Goal: Task Accomplishment & Management: Use online tool/utility

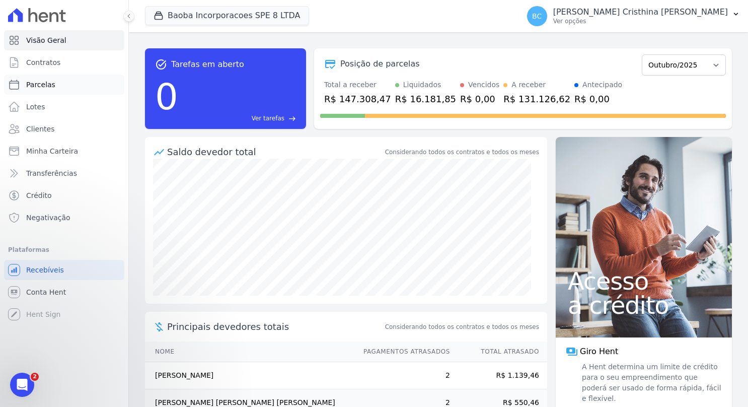
click at [27, 80] on span "Parcelas" at bounding box center [40, 85] width 29 height 10
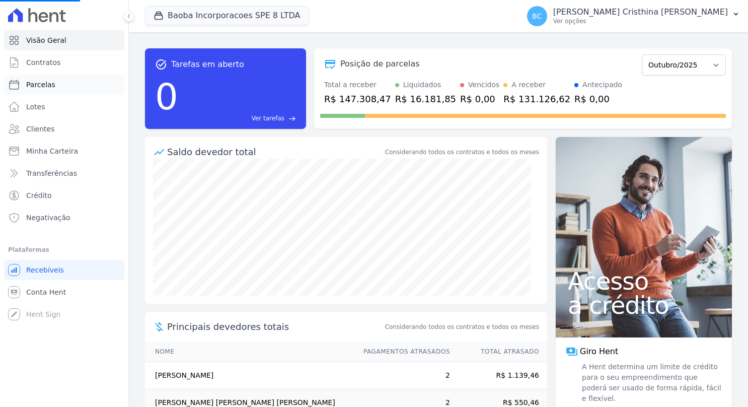
select select
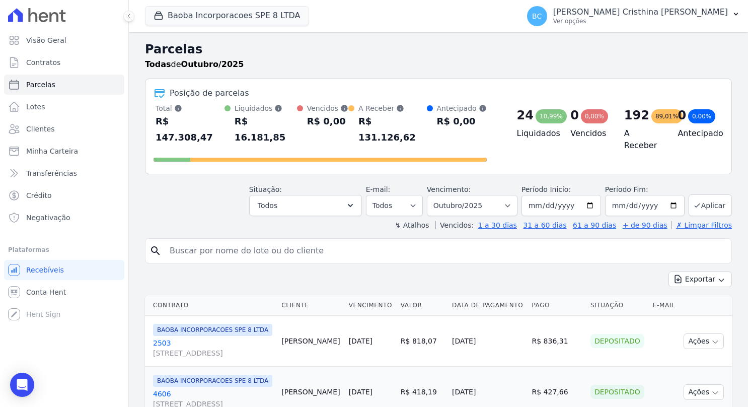
click at [235, 241] on input "search" at bounding box center [446, 251] width 564 height 20
type input "paulo henrique bueno"
select select
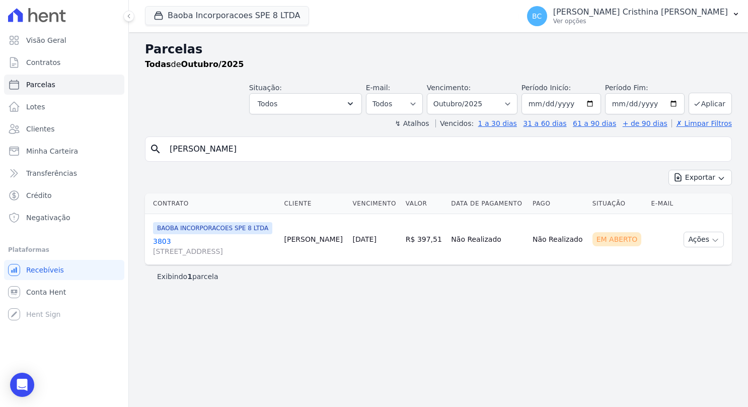
click at [160, 248] on link "3803 AV SETE DE SETEMBRO, 4995, LOJA 02 COND NEW ORLEANSRESIDENC" at bounding box center [214, 246] width 123 height 20
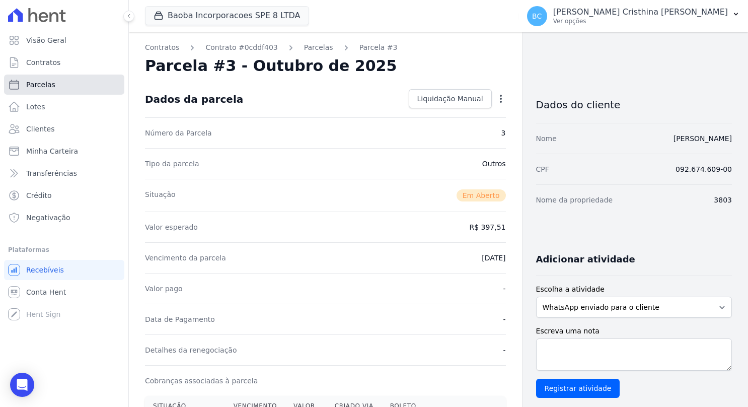
click at [48, 82] on span "Parcelas" at bounding box center [40, 85] width 29 height 10
select select
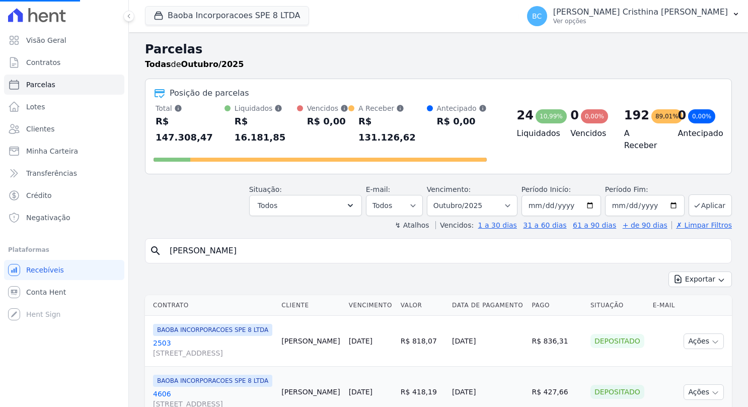
select select
click at [534, 195] on input "[DATE]" at bounding box center [562, 205] width 80 height 21
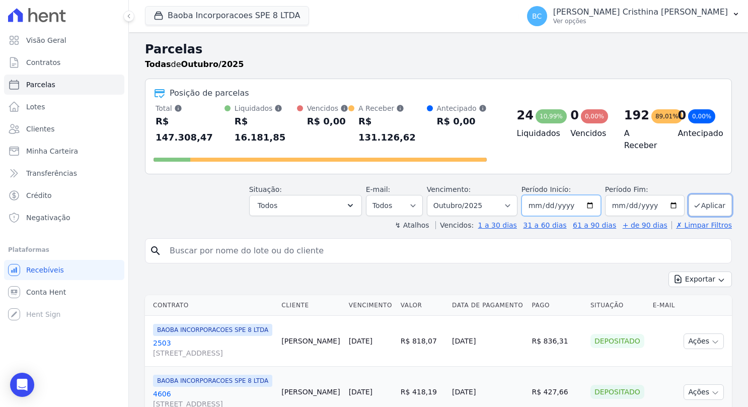
type input "[DATE]"
type input "2025-01-01"
click at [712, 184] on div "Situação: Agendado Em Aberto Pago Processando Cancelado Vencido Transferindo De…" at bounding box center [490, 200] width 483 height 32
click at [710, 194] on button "Aplicar" at bounding box center [710, 205] width 43 height 22
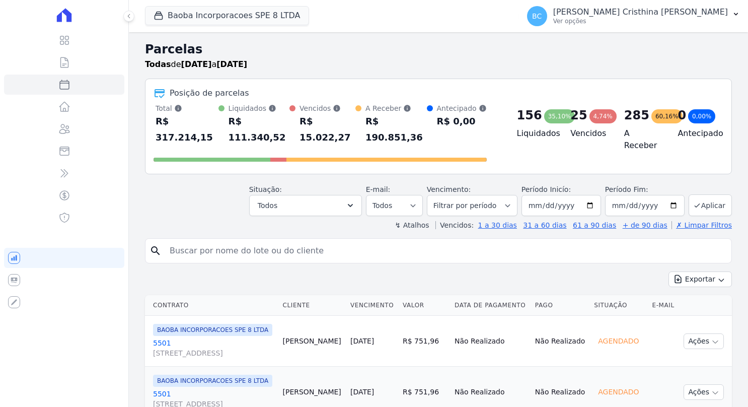
select select
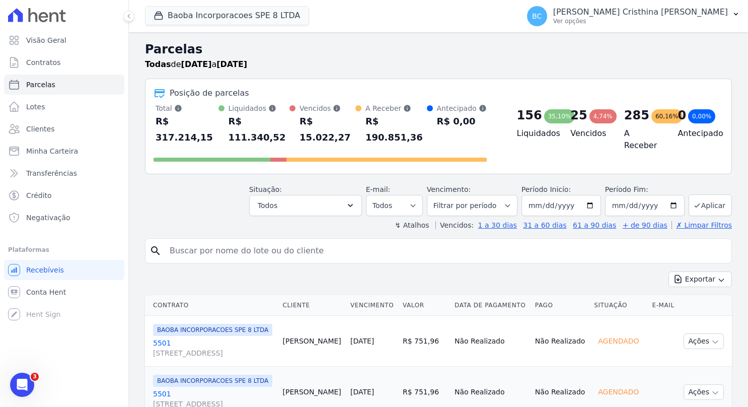
click at [258, 241] on input "search" at bounding box center [446, 251] width 564 height 20
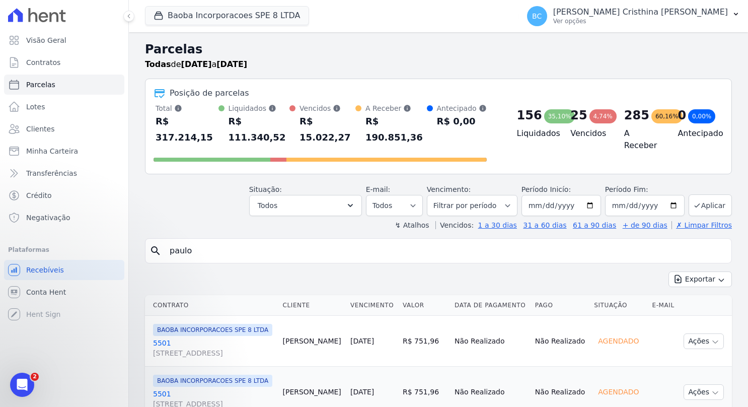
type input "paulo"
select select
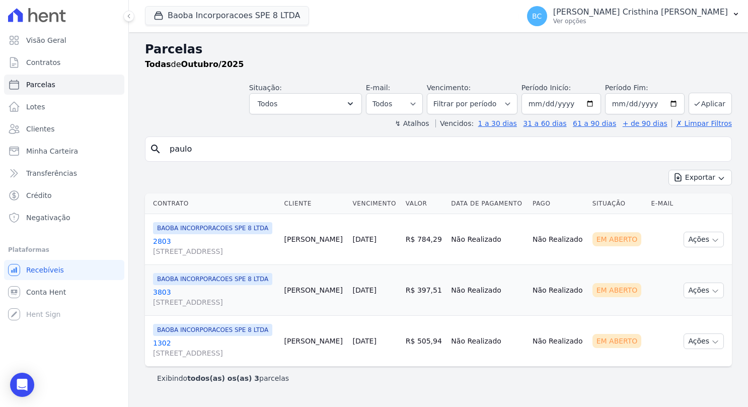
scroll to position [27, 0]
click at [162, 287] on link "3803 AV SETE DE SETEMBRO, 4995, LOJA 02 COND NEW ORLEANSRESIDENC" at bounding box center [214, 297] width 123 height 20
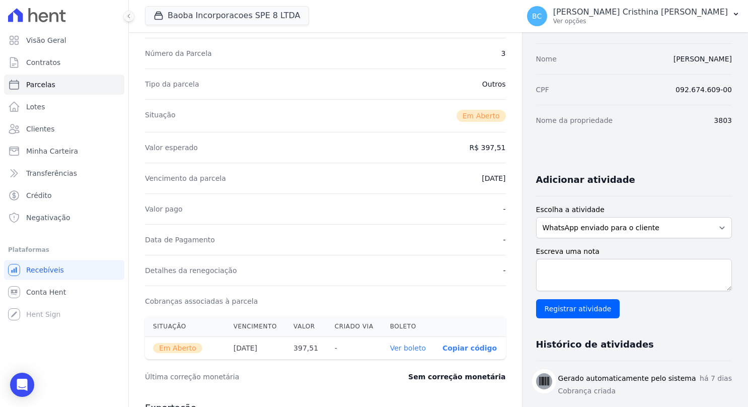
scroll to position [79, 0]
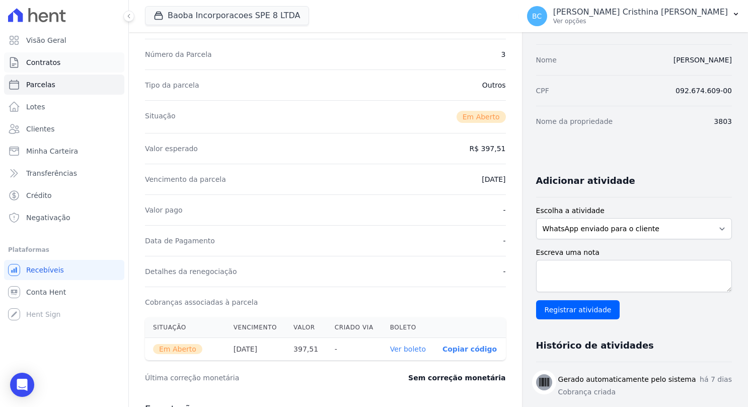
click at [65, 70] on link "Contratos" at bounding box center [64, 62] width 120 height 20
click at [69, 64] on link "Contratos" at bounding box center [64, 62] width 120 height 20
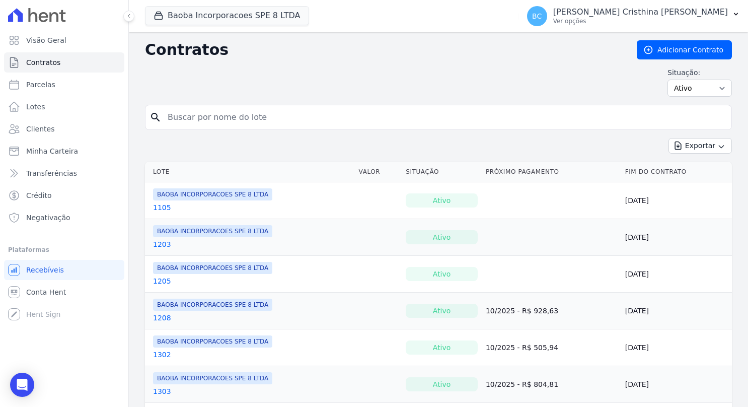
click at [255, 110] on input "search" at bounding box center [445, 117] width 566 height 20
type input "paulo henrique bueno"
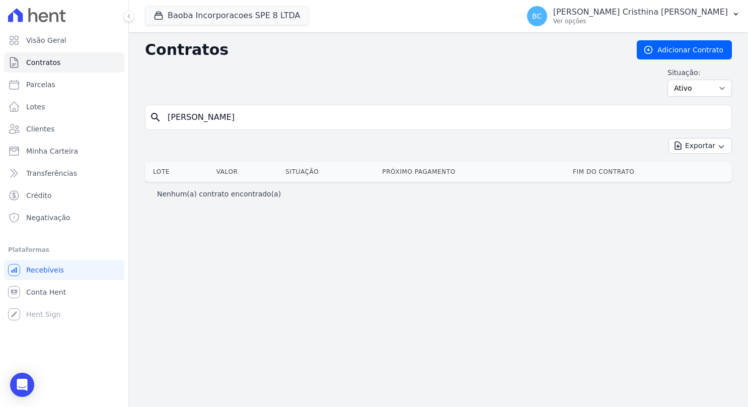
drag, startPoint x: 223, startPoint y: 115, endPoint x: 190, endPoint y: 117, distance: 32.3
click at [190, 117] on input "paulo henrique bueno" at bounding box center [445, 117] width 566 height 20
type input "[PERSON_NAME]"
click at [237, 118] on input "[PERSON_NAME]" at bounding box center [445, 117] width 566 height 20
click at [48, 60] on span "Contratos" at bounding box center [43, 62] width 34 height 10
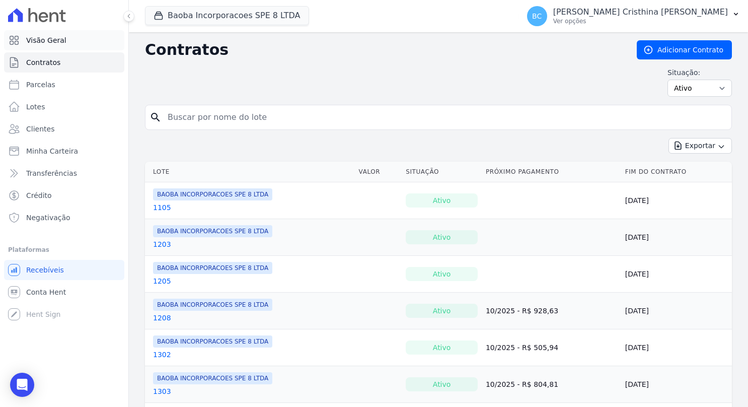
click at [42, 38] on span "Visão Geral" at bounding box center [46, 40] width 40 height 10
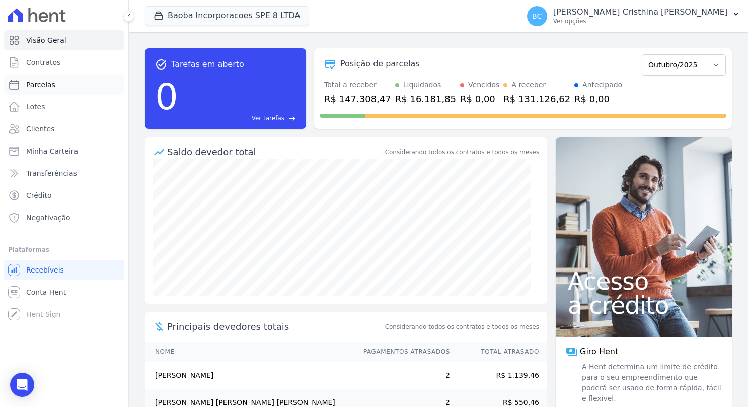
click at [32, 84] on span "Parcelas" at bounding box center [40, 85] width 29 height 10
select select
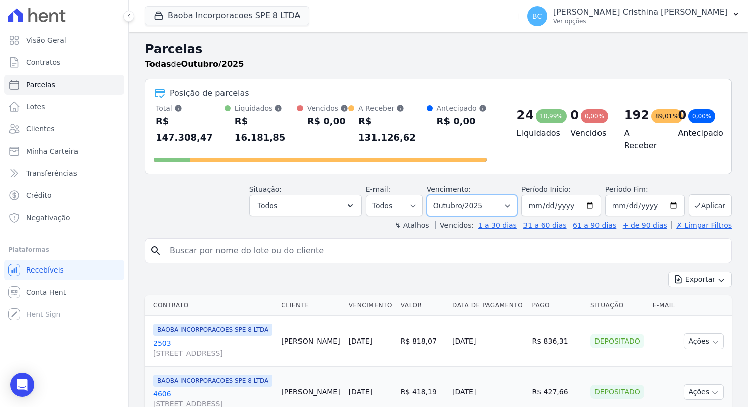
click at [490, 195] on select "Filtrar por período ──────── Todos os meses Março/2025 Abril/2025 Maio/2025 Jun…" at bounding box center [472, 205] width 91 height 21
select select "07/2025"
click at [435, 195] on select "Filtrar por período ──────── Todos os meses Março/2025 Abril/2025 Maio/2025 Jun…" at bounding box center [472, 205] width 91 height 21
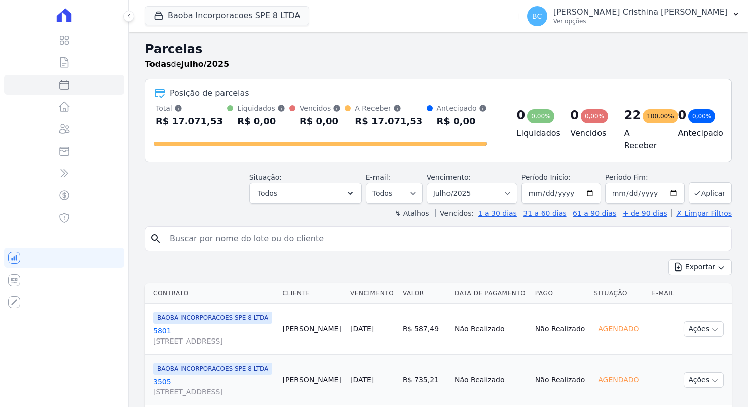
select select
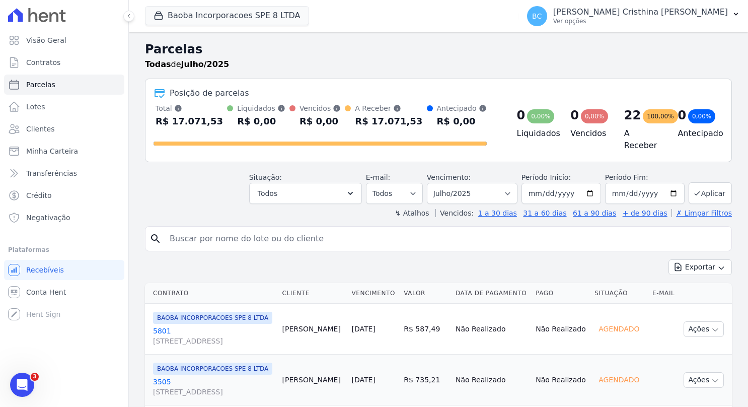
click at [383, 226] on div "search" at bounding box center [438, 238] width 587 height 25
click at [360, 237] on input "search" at bounding box center [446, 239] width 564 height 20
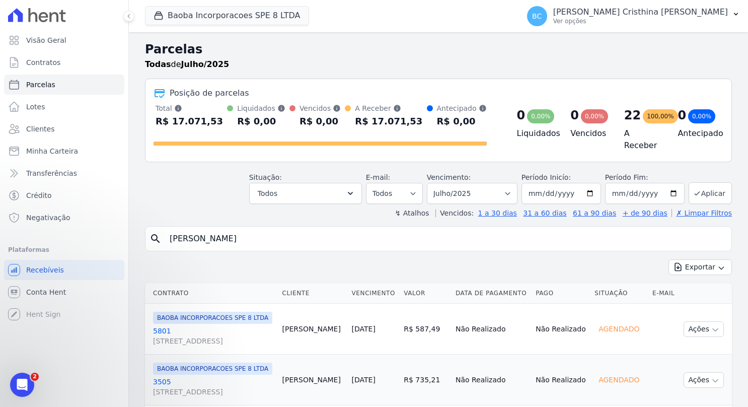
type input "paulo bueno"
select select
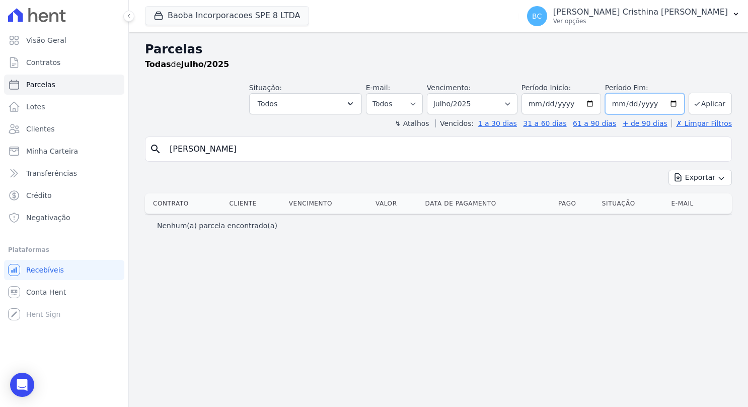
click at [679, 104] on input "2025-07-31" at bounding box center [645, 103] width 80 height 21
type input "2025-10-30"
click at [712, 100] on button "Aplicar" at bounding box center [710, 104] width 43 height 22
select select
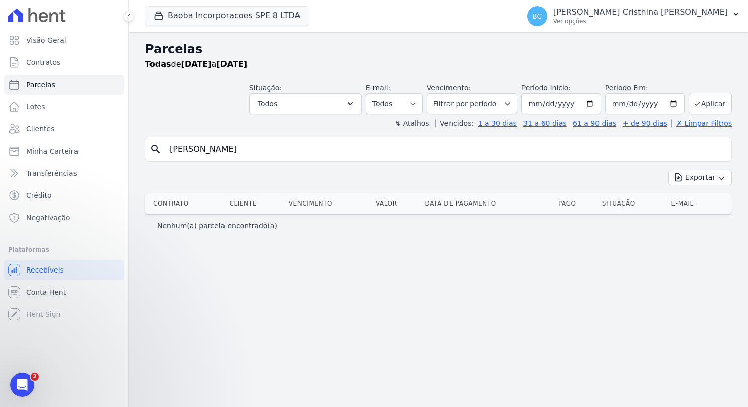
drag, startPoint x: 192, startPoint y: 151, endPoint x: 266, endPoint y: 152, distance: 73.5
click at [262, 152] on input "[PERSON_NAME]" at bounding box center [446, 149] width 564 height 20
type input "paulo"
select select
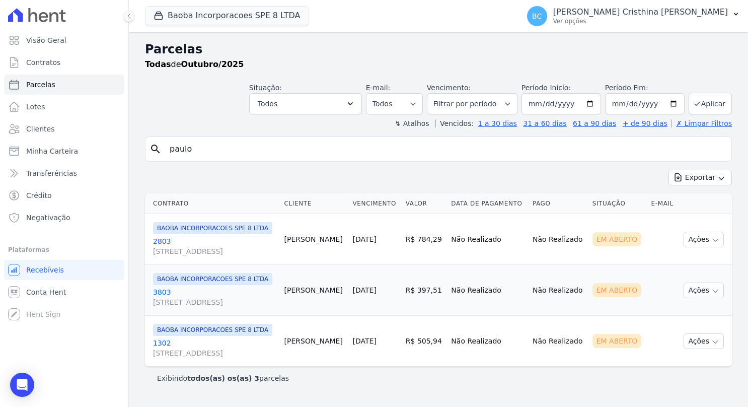
scroll to position [27, 0]
click at [699, 287] on button "Ações" at bounding box center [704, 290] width 40 height 16
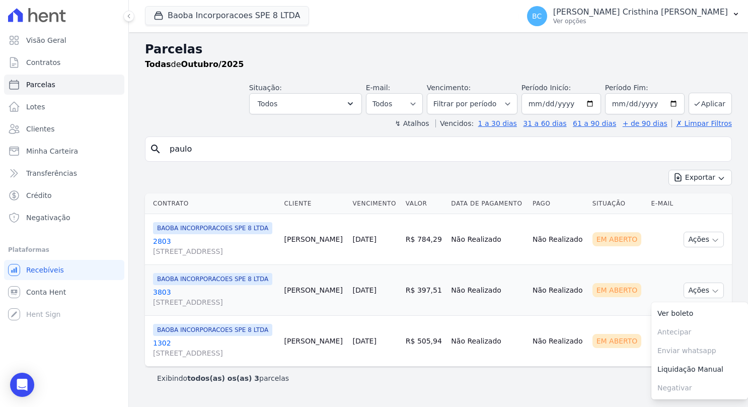
click at [162, 287] on link "3803 [STREET_ADDRESS]" at bounding box center [214, 297] width 123 height 20
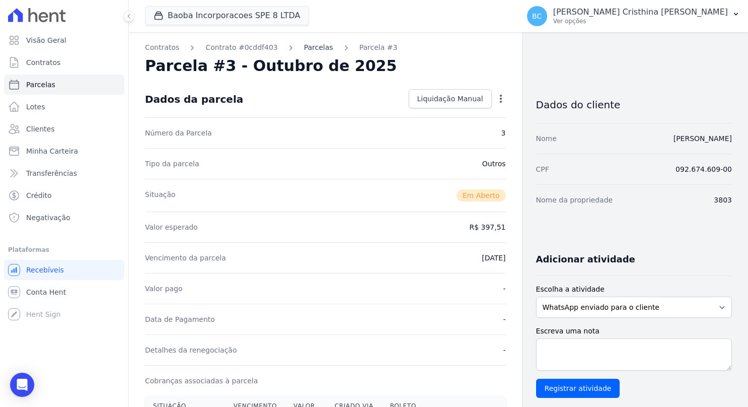
click at [312, 50] on link "Parcelas" at bounding box center [318, 47] width 29 height 11
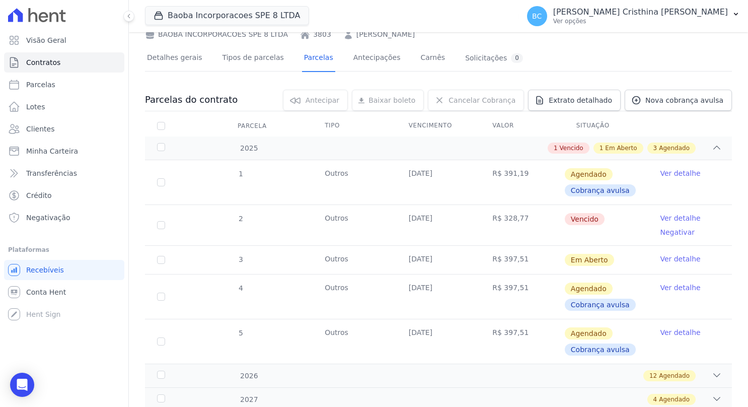
scroll to position [85, 0]
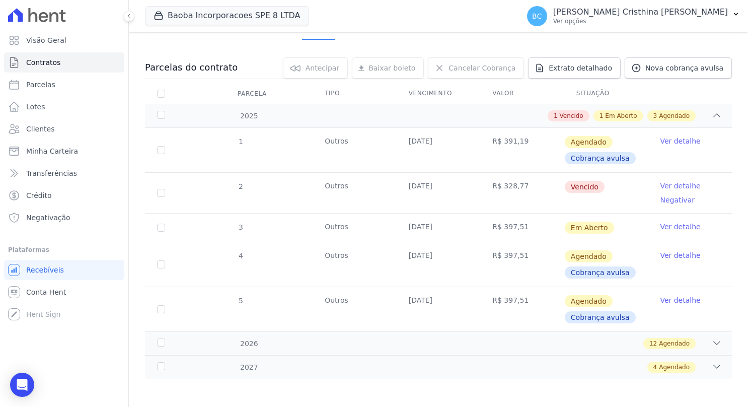
click at [660, 142] on link "Ver detalhe" at bounding box center [680, 141] width 40 height 10
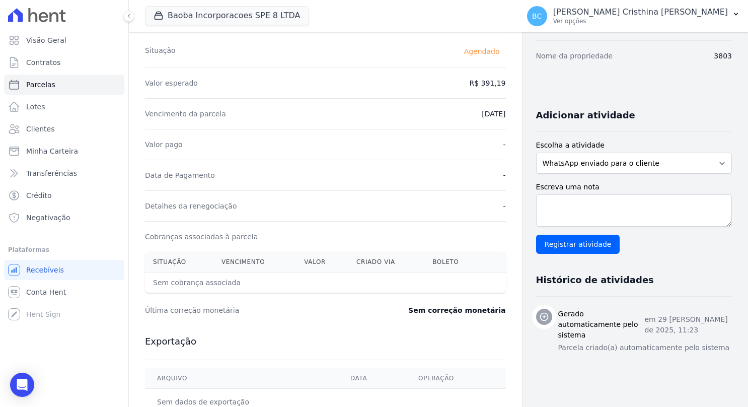
scroll to position [127, 0]
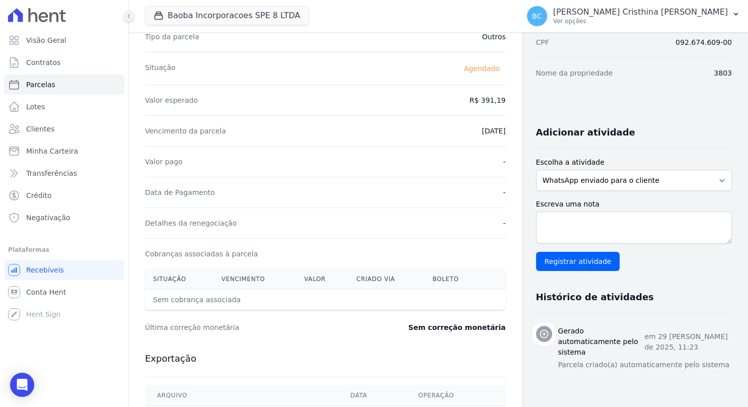
click at [129, 19] on button at bounding box center [128, 16] width 11 height 11
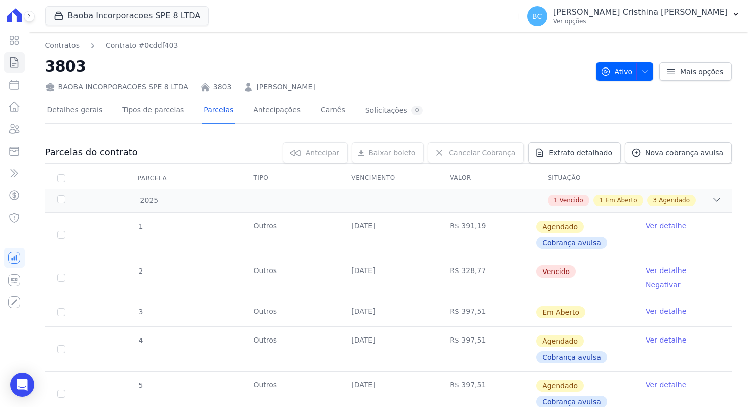
click at [659, 269] on link "Ver detalhe" at bounding box center [666, 270] width 40 height 10
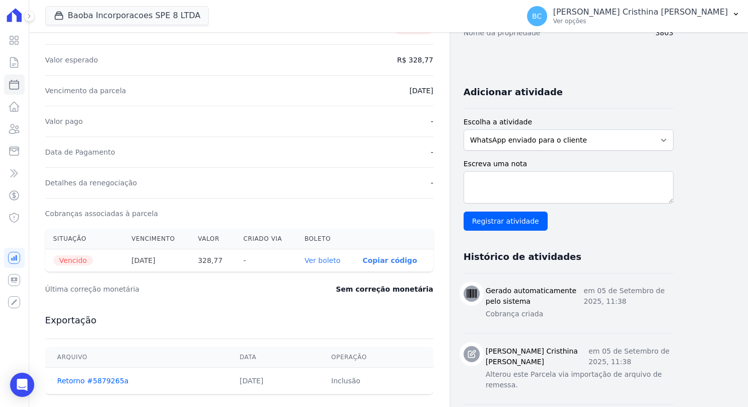
scroll to position [252, 0]
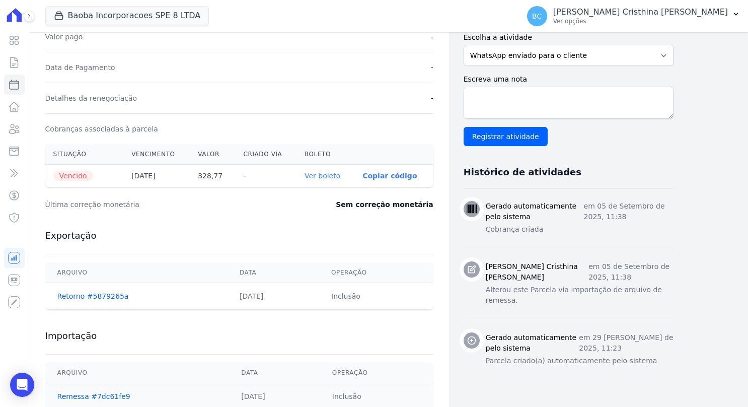
click at [330, 175] on link "Ver boleto" at bounding box center [323, 176] width 36 height 8
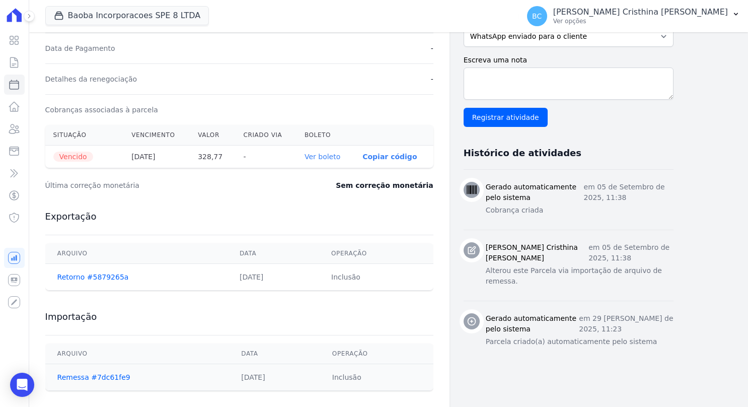
scroll to position [280, 0]
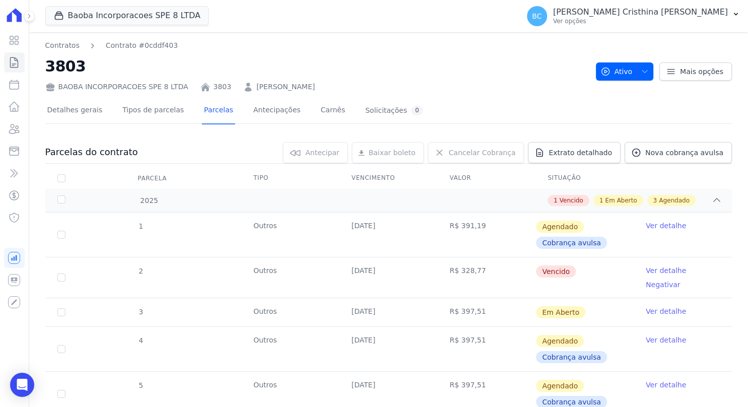
click at [667, 227] on link "Ver detalhe" at bounding box center [666, 225] width 40 height 10
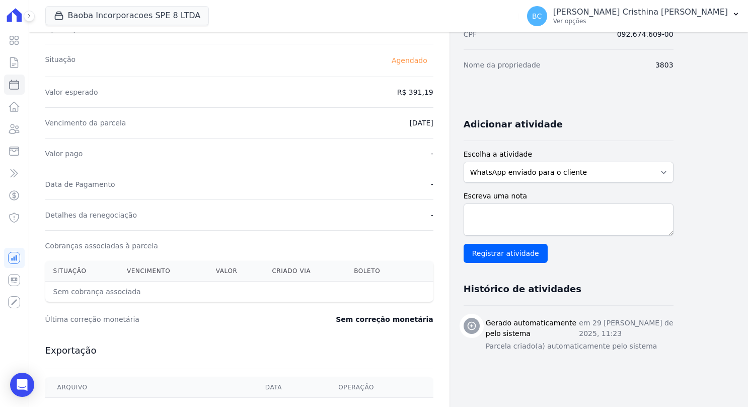
scroll to position [26, 0]
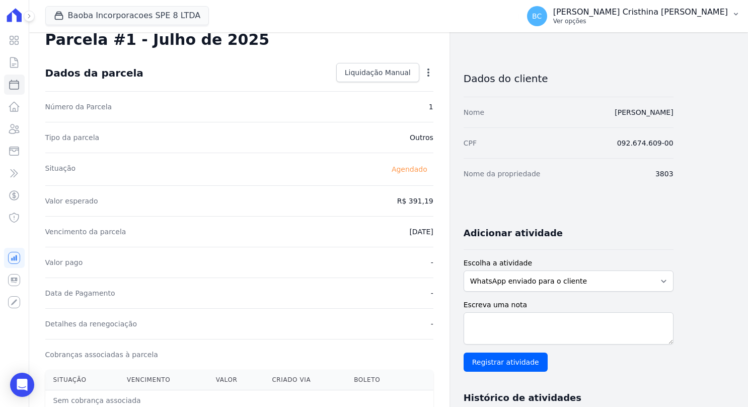
click at [657, 15] on p "[PERSON_NAME] Cristhina [PERSON_NAME]" at bounding box center [640, 12] width 175 height 10
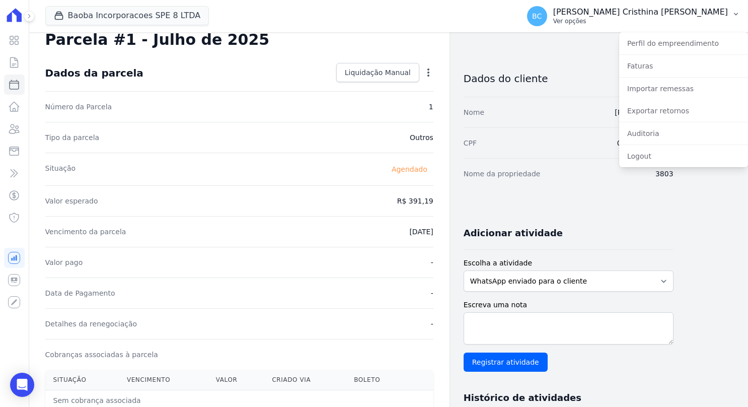
click at [657, 23] on p "Ver opções" at bounding box center [640, 21] width 175 height 8
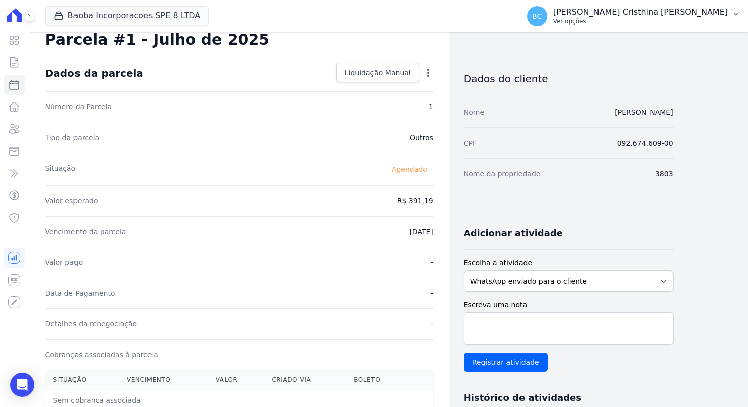
click at [656, 29] on button "BC Barbara Cristhina Siqueira Ver opções" at bounding box center [633, 16] width 229 height 28
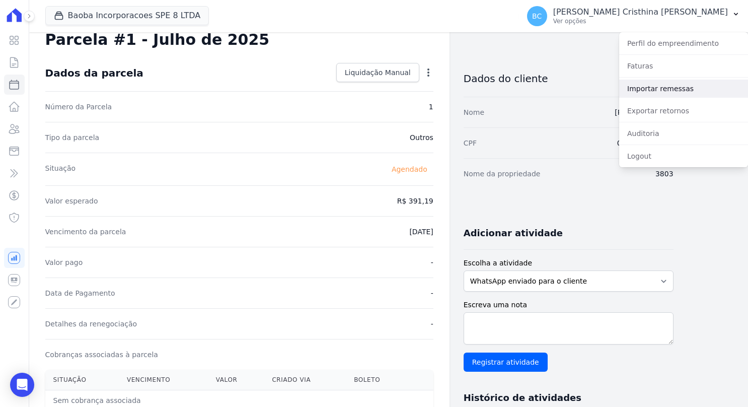
click at [657, 90] on link "Importar remessas" at bounding box center [683, 89] width 129 height 18
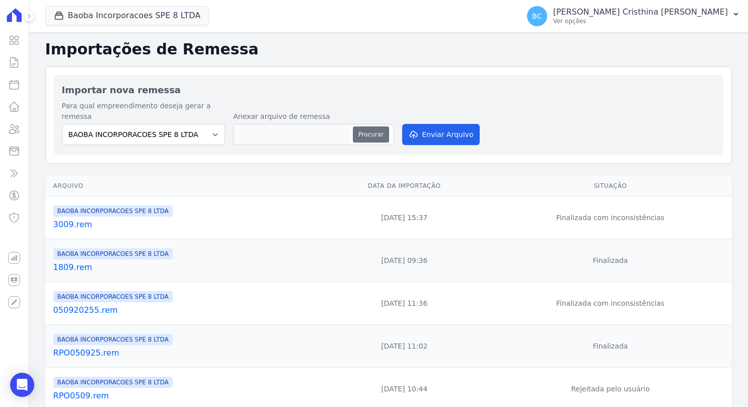
click at [372, 126] on button "Procurar" at bounding box center [371, 134] width 36 height 16
type input "071025.rem"
click at [446, 129] on button "Enviar Arquivo" at bounding box center [441, 134] width 78 height 21
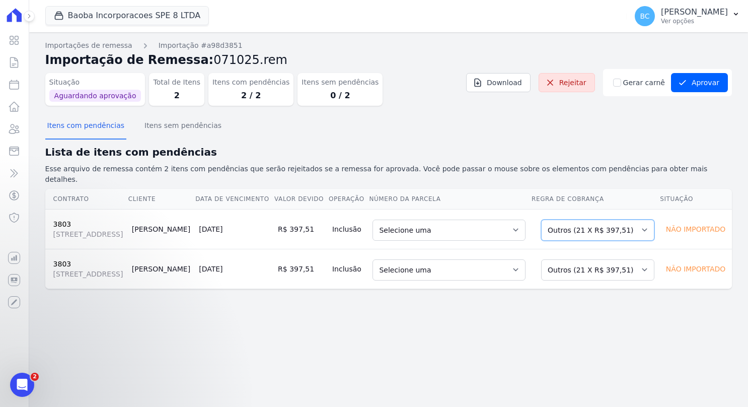
click at [593, 236] on select "Selecione uma Nova Parcela Avulsa Parcela Avulsa Existente Outros (21 X R$ 397,…" at bounding box center [597, 229] width 113 height 21
click at [598, 277] on select "Selecione uma Nova Parcela Avulsa Parcela Avulsa Existente Outros (21 X R$ 397,…" at bounding box center [597, 269] width 113 height 21
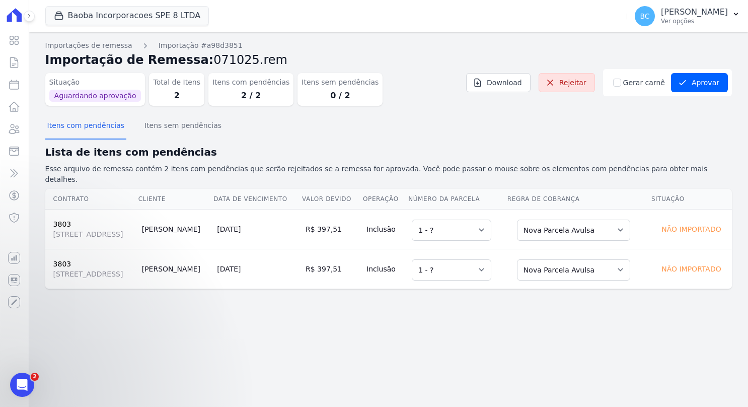
click at [533, 323] on div "Importações de remessa Importação #a98d3851 Importação de Remessa: 071025.rem S…" at bounding box center [388, 219] width 719 height 375
click at [700, 90] on button "Aprovar" at bounding box center [699, 82] width 57 height 19
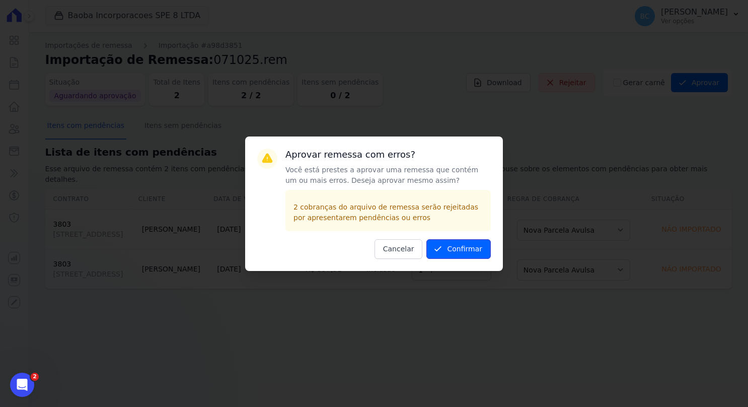
click at [467, 252] on button "Confirmar" at bounding box center [458, 249] width 64 height 20
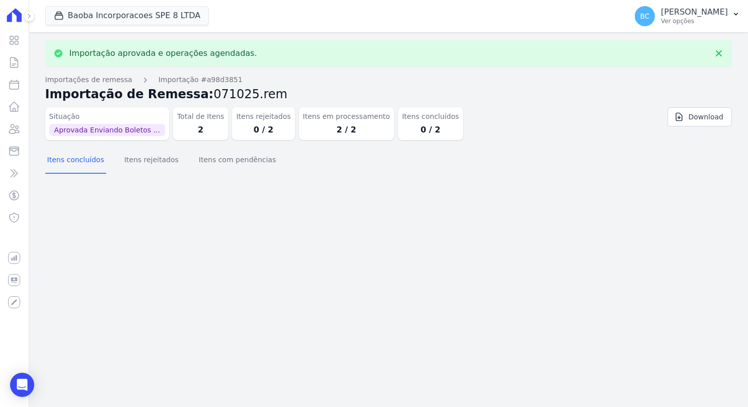
click at [136, 135] on span "Aprovada Enviando Boletos ..." at bounding box center [107, 130] width 116 height 12
click at [20, 58] on icon at bounding box center [14, 62] width 12 height 12
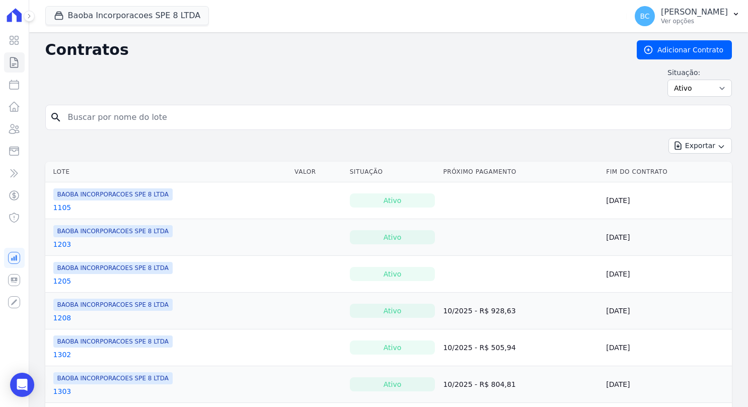
click at [120, 122] on input "search" at bounding box center [395, 117] width 666 height 20
type input "[PERSON_NAME]"
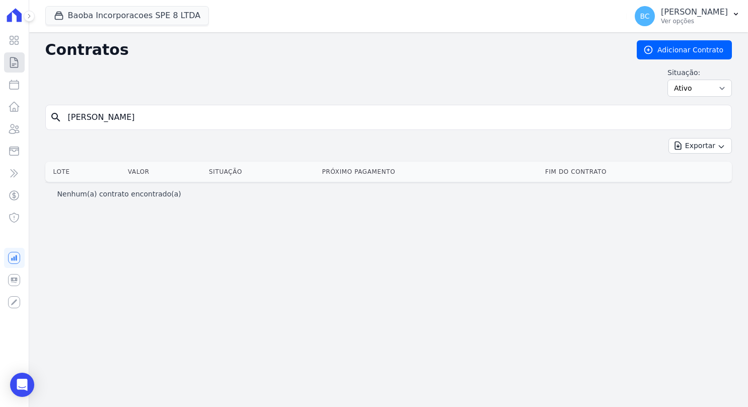
click at [19, 63] on icon at bounding box center [14, 62] width 12 height 12
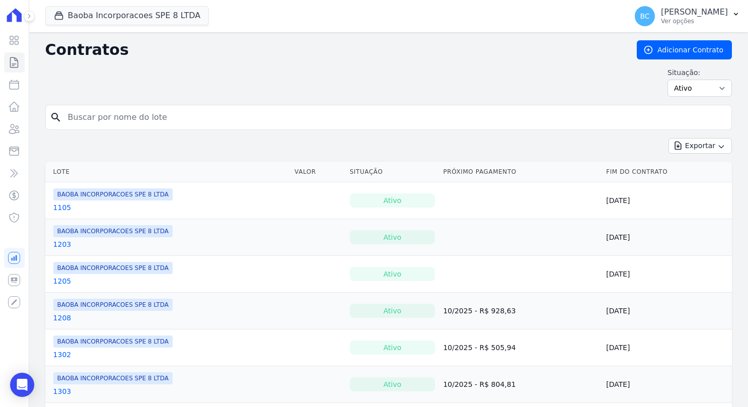
drag, startPoint x: 88, startPoint y: 117, endPoint x: 182, endPoint y: 122, distance: 94.3
click at [176, 121] on input "search" at bounding box center [395, 117] width 666 height 20
type input "p"
type input "paulo"
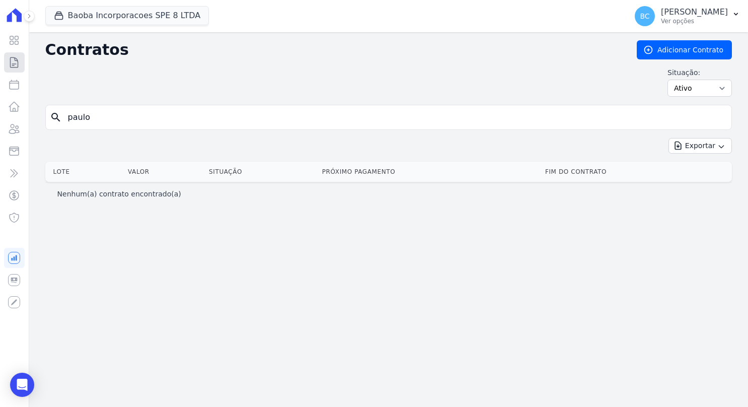
click at [12, 57] on icon at bounding box center [15, 62] width 8 height 10
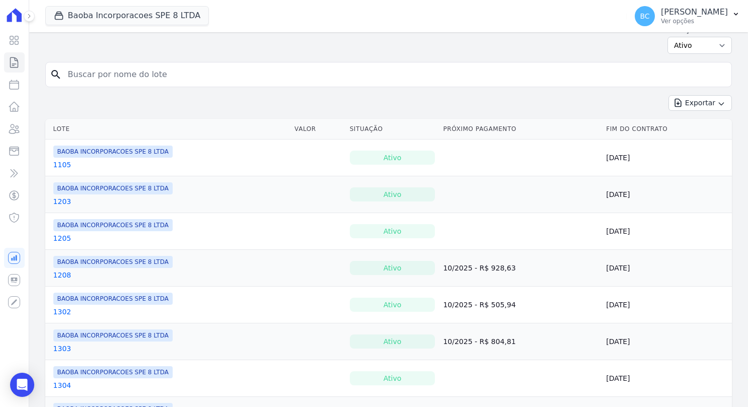
scroll to position [101, 0]
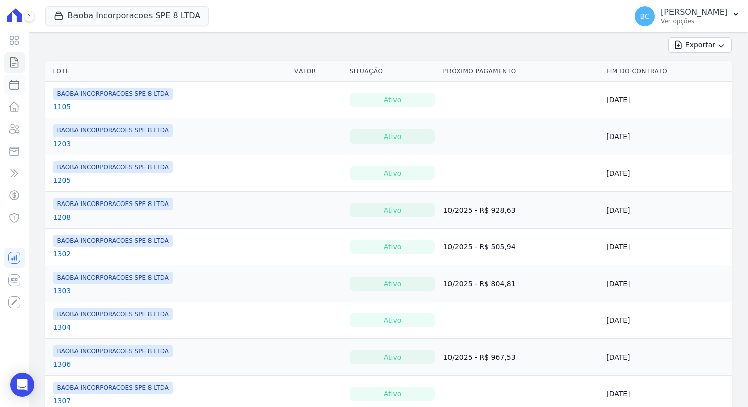
click at [14, 82] on icon at bounding box center [14, 84] width 9 height 9
select select
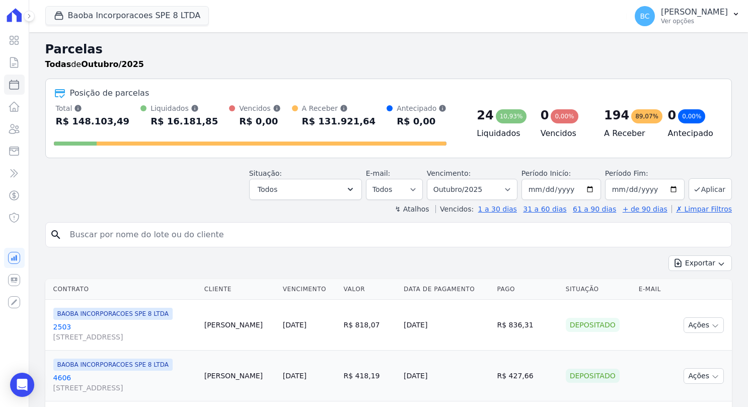
click at [152, 236] on input "search" at bounding box center [396, 235] width 664 height 20
type input "paulo"
select select
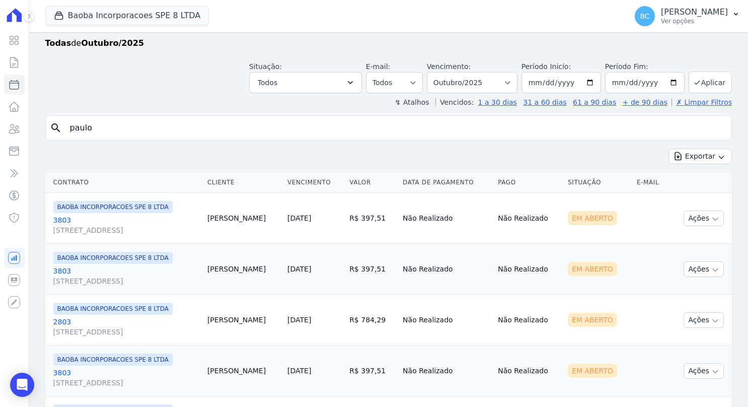
scroll to position [50, 0]
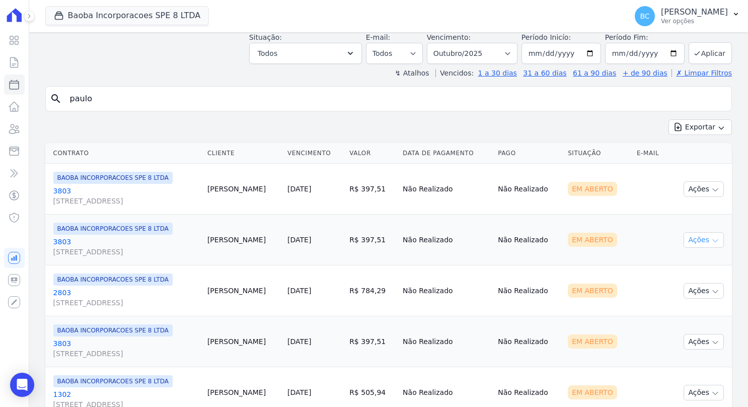
click at [697, 237] on button "Ações" at bounding box center [704, 240] width 40 height 16
click at [674, 264] on link "Ver boleto" at bounding box center [699, 263] width 97 height 19
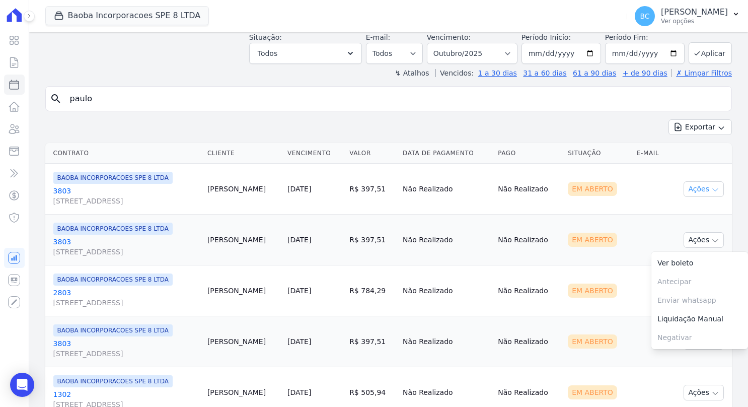
click at [701, 183] on button "Ações" at bounding box center [704, 189] width 40 height 16
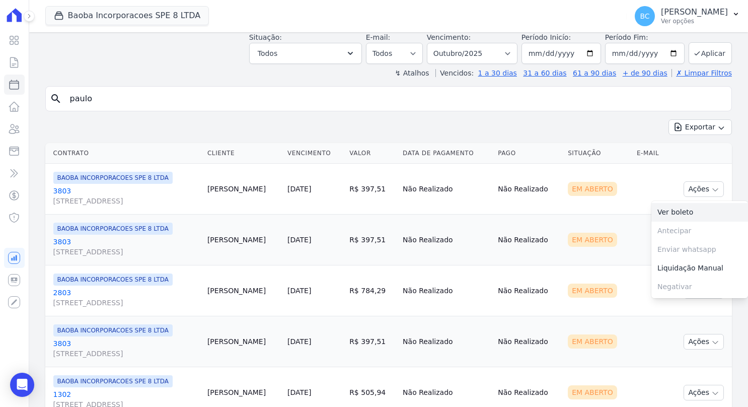
click at [653, 210] on link "Ver boleto" at bounding box center [699, 212] width 97 height 19
